Goal: Navigation & Orientation: Understand site structure

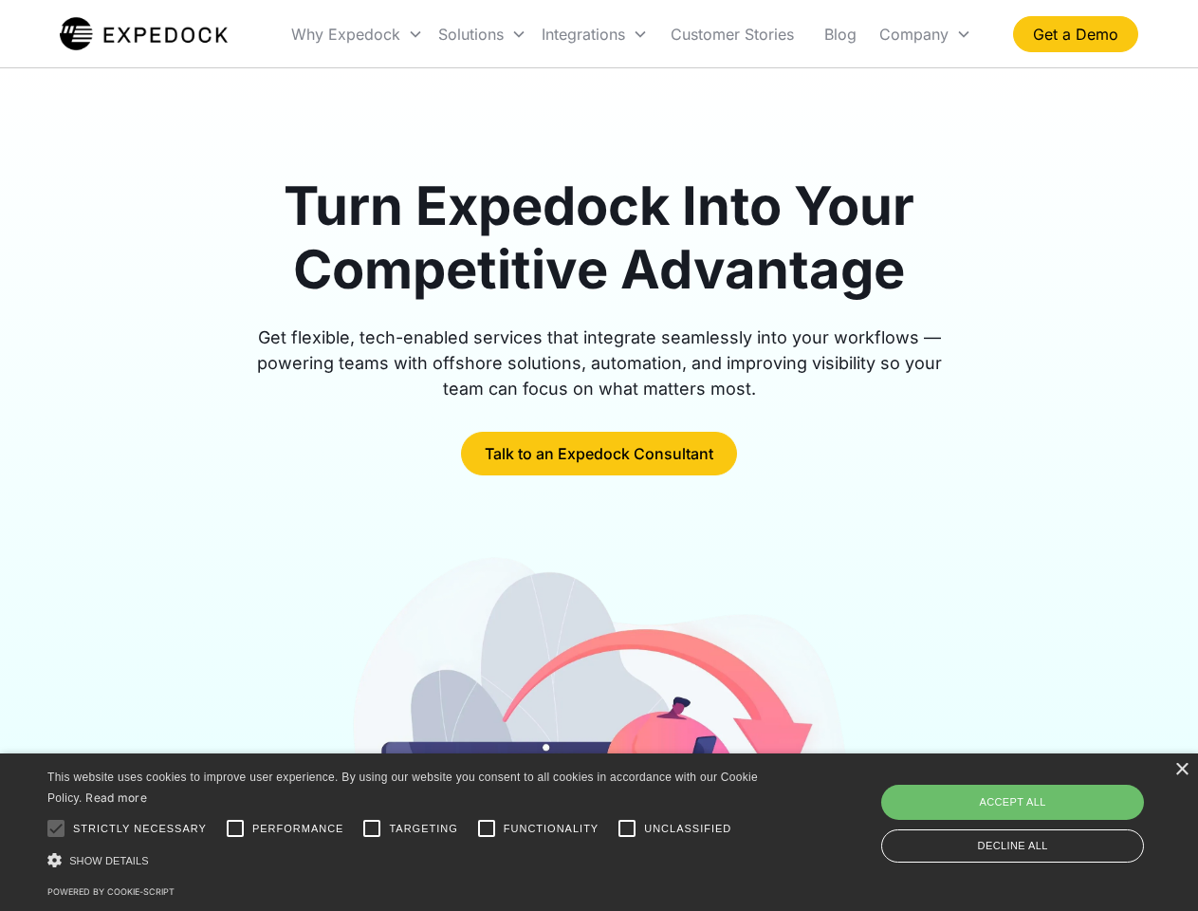
click at [632, 34] on div "Integrations" at bounding box center [594, 34] width 121 height 65
click at [358, 34] on div "Why Expedock" at bounding box center [345, 34] width 109 height 19
click at [482, 34] on div "Solutions" at bounding box center [470, 34] width 65 height 19
click at [595, 34] on div "Integrations" at bounding box center [583, 34] width 83 height 19
click at [925, 34] on div "Company" at bounding box center [913, 34] width 69 height 19
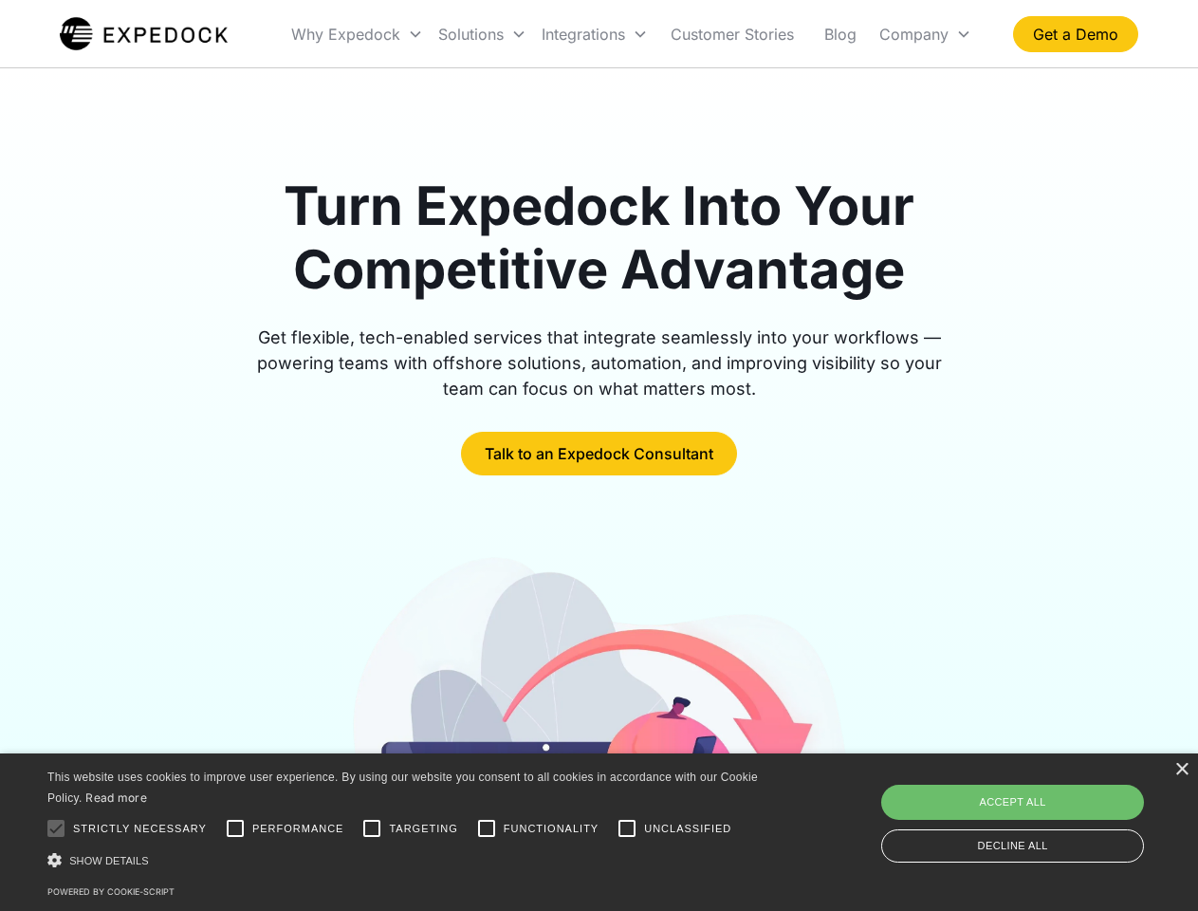
click at [56, 828] on div at bounding box center [56, 828] width 38 height 38
click at [235, 828] on input "Performance" at bounding box center [235, 828] width 38 height 38
checkbox input "true"
click at [372, 828] on input "Targeting" at bounding box center [372, 828] width 38 height 38
checkbox input "true"
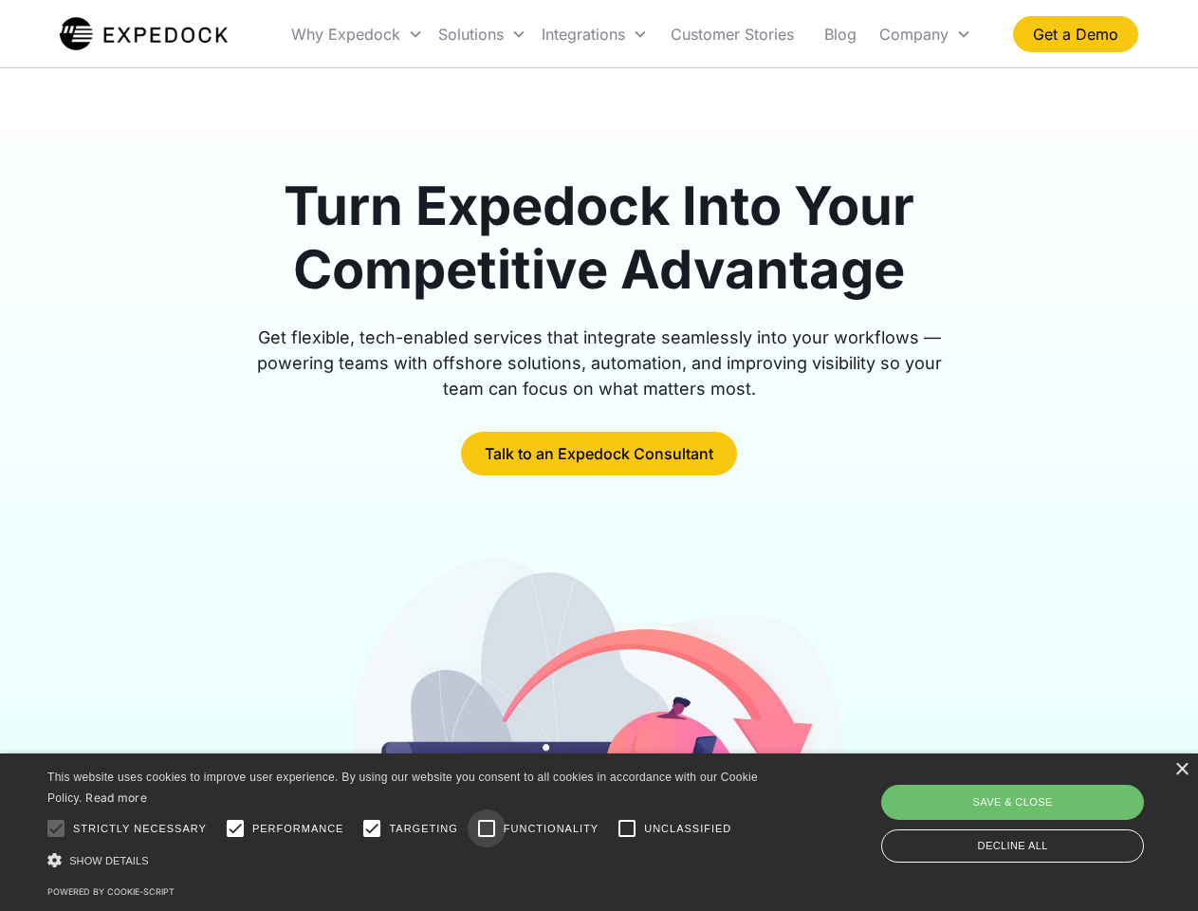
click at [487, 828] on input "Functionality" at bounding box center [487, 828] width 38 height 38
checkbox input "true"
click at [627, 828] on input "Unclassified" at bounding box center [627, 828] width 38 height 38
checkbox input "true"
